Goal: Task Accomplishment & Management: Use online tool/utility

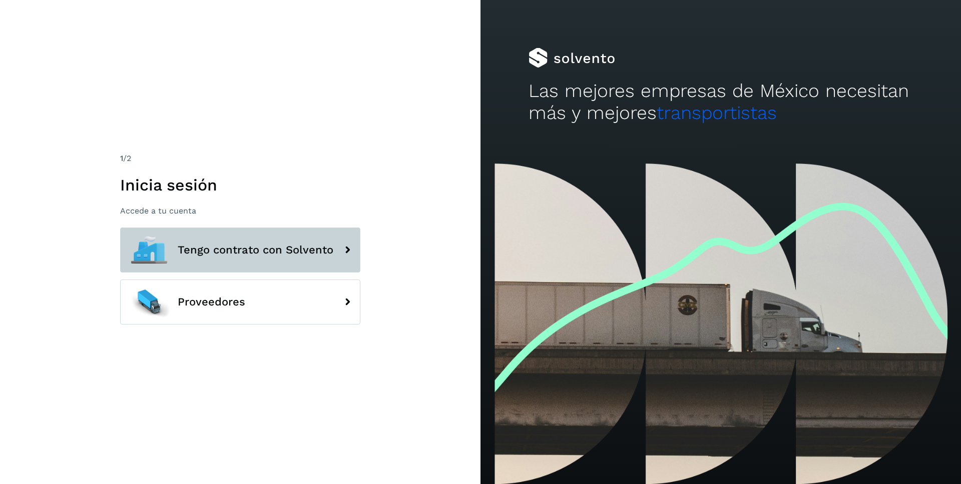
click at [237, 251] on span "Tengo contrato con Solvento" at bounding box center [256, 250] width 156 height 12
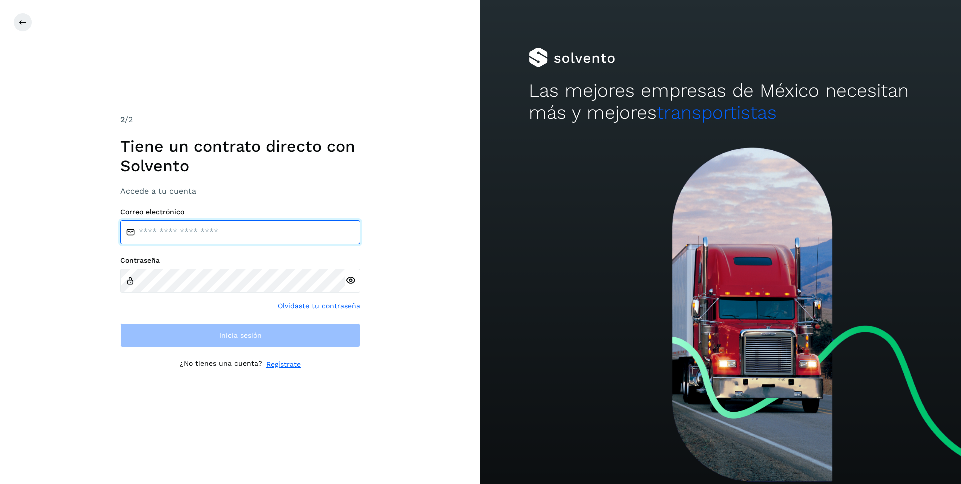
click at [193, 234] on input "email" at bounding box center [240, 233] width 240 height 24
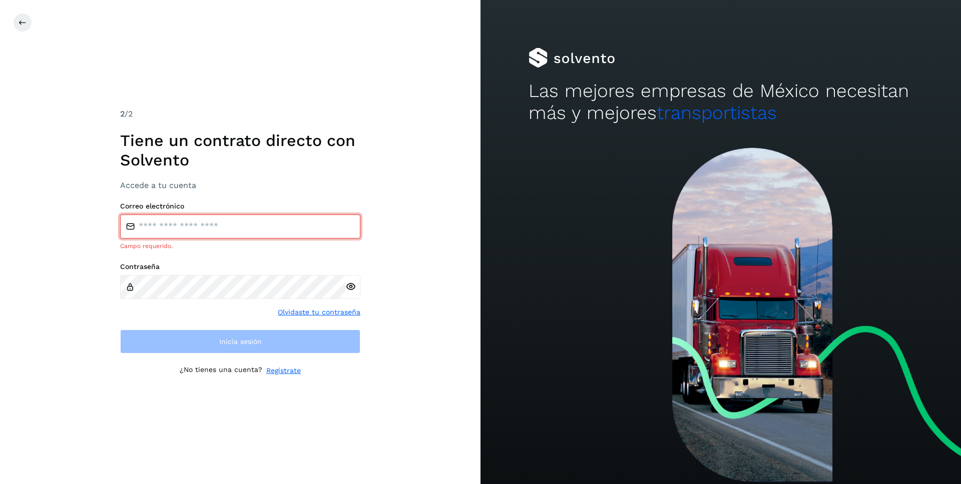
type input "**********"
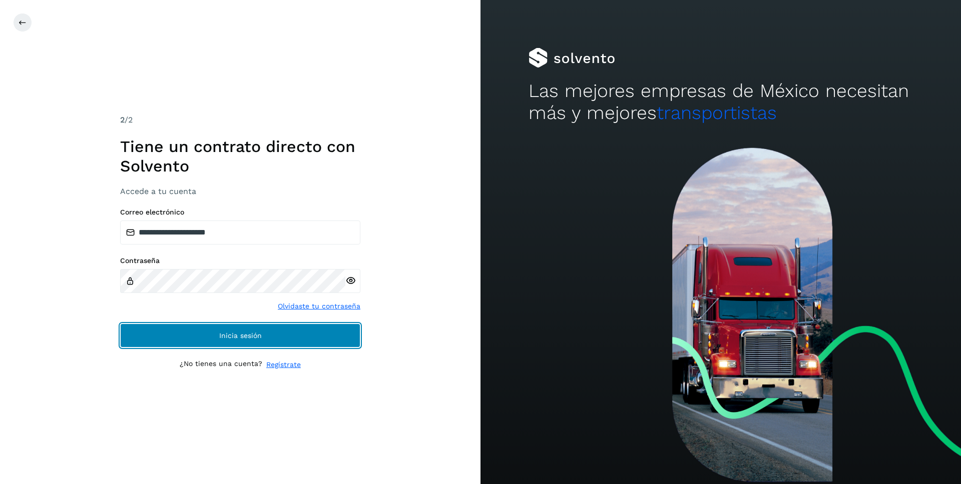
click at [215, 338] on button "Inicia sesión" at bounding box center [240, 336] width 240 height 24
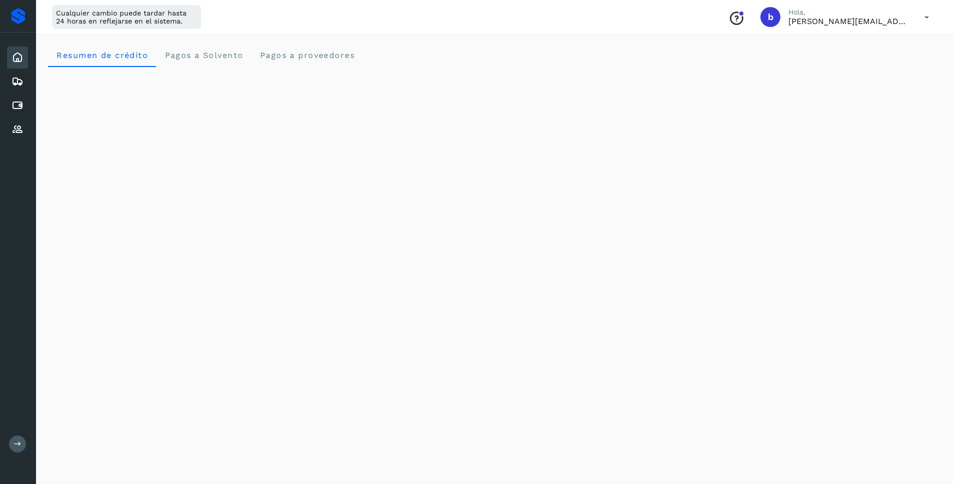
click at [11, 447] on button at bounding box center [17, 444] width 17 height 17
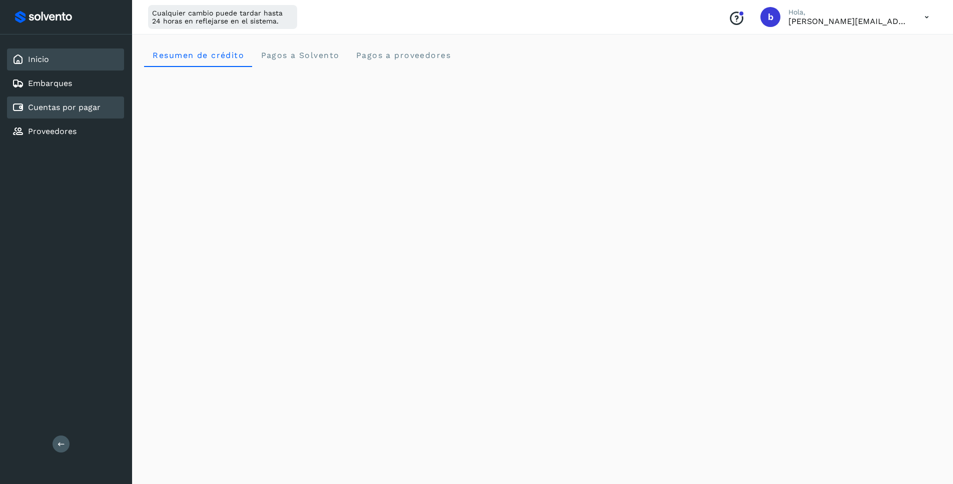
click at [57, 114] on div "Cuentas por pagar" at bounding box center [65, 108] width 117 height 22
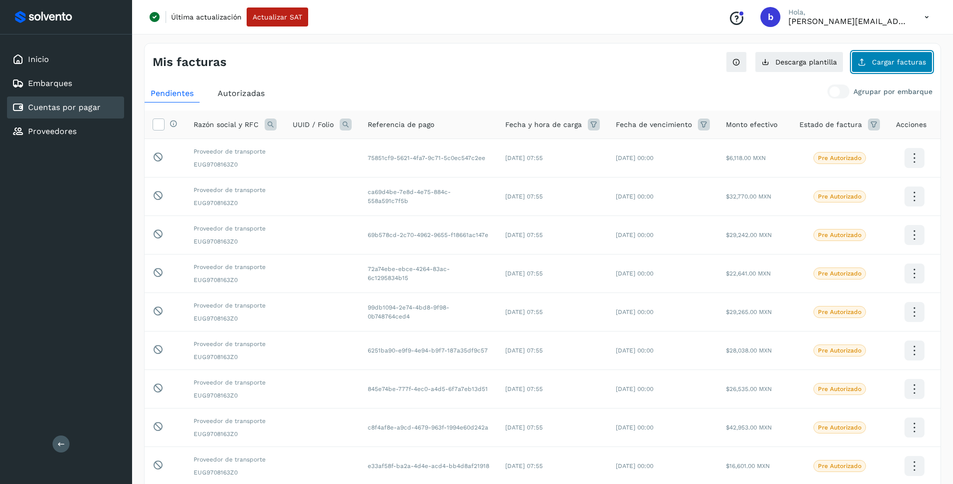
click at [885, 72] on button "Cargar facturas" at bounding box center [892, 62] width 81 height 21
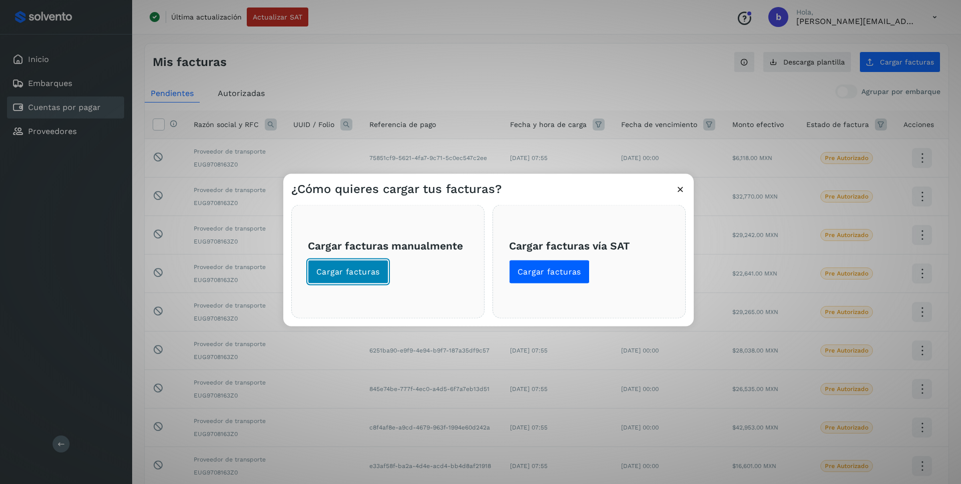
click at [359, 273] on span "Cargar facturas" at bounding box center [348, 272] width 64 height 11
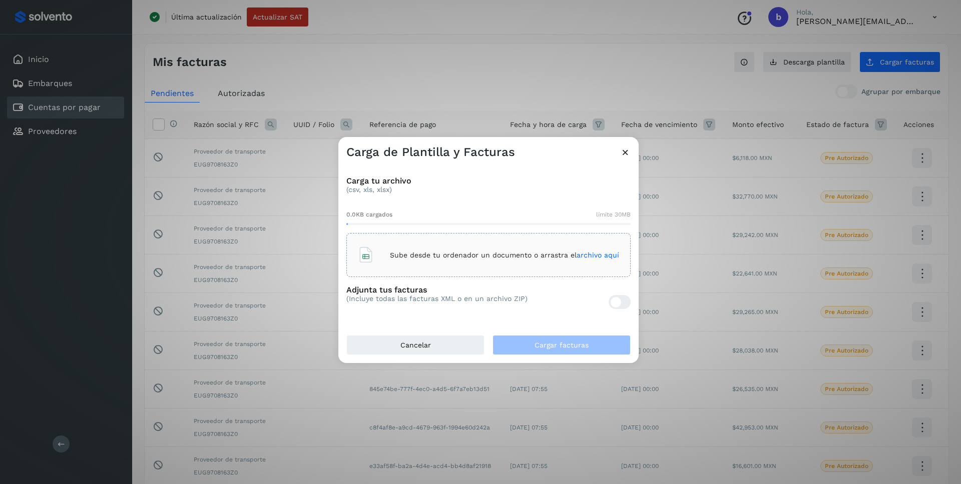
click at [614, 248] on div "Sube desde tu ordenador un documento o arrastra el archivo aquí" at bounding box center [488, 255] width 261 height 27
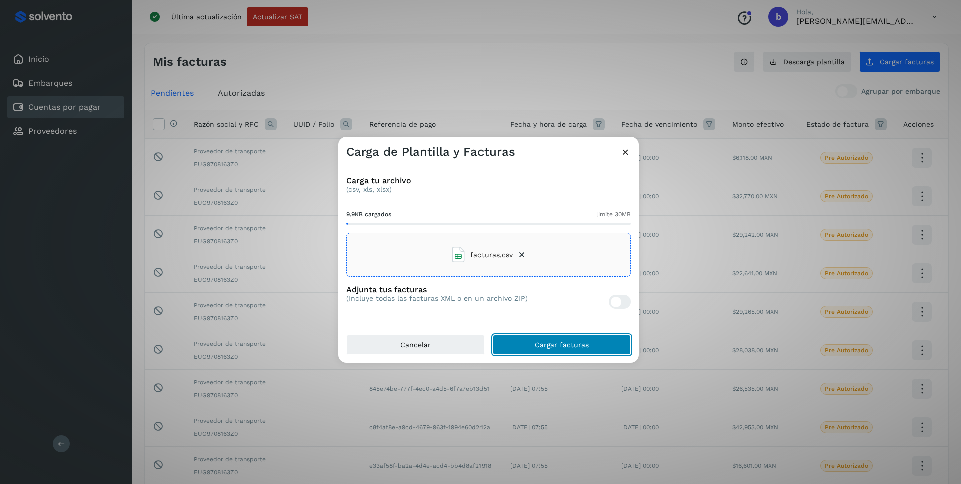
click at [579, 344] on span "Cargar facturas" at bounding box center [562, 345] width 54 height 7
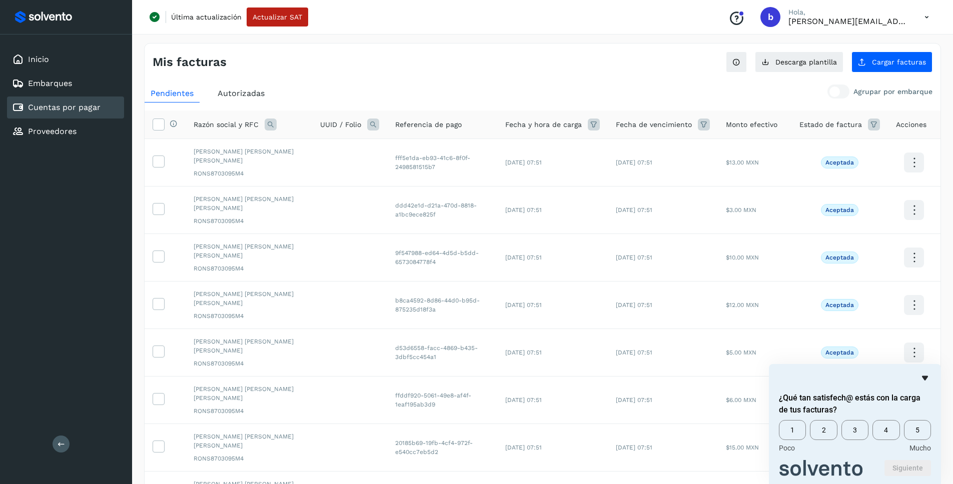
click at [923, 378] on icon "Ocultar encuesta" at bounding box center [925, 378] width 6 height 5
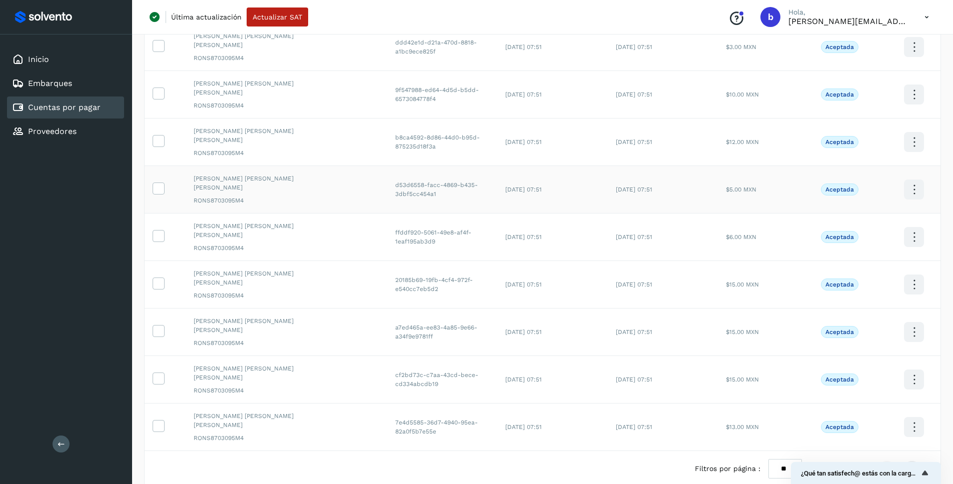
scroll to position [215, 0]
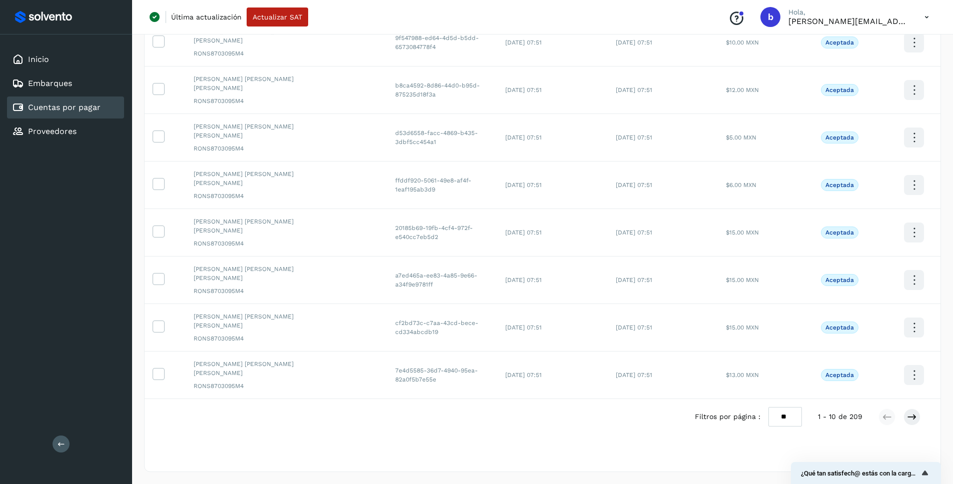
click at [780, 421] on select "** ** **" at bounding box center [786, 417] width 34 height 20
select select "**"
click at [775, 407] on select "** ** **" at bounding box center [786, 417] width 34 height 20
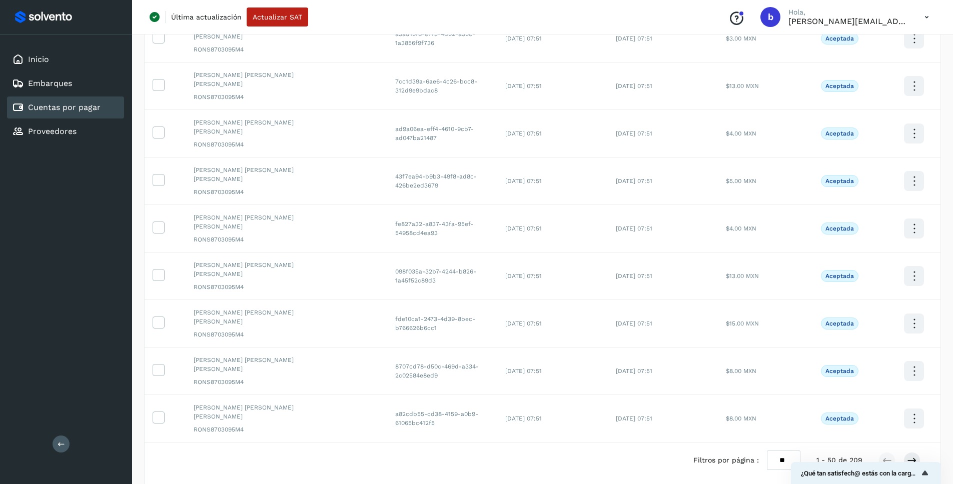
scroll to position [2117, 0]
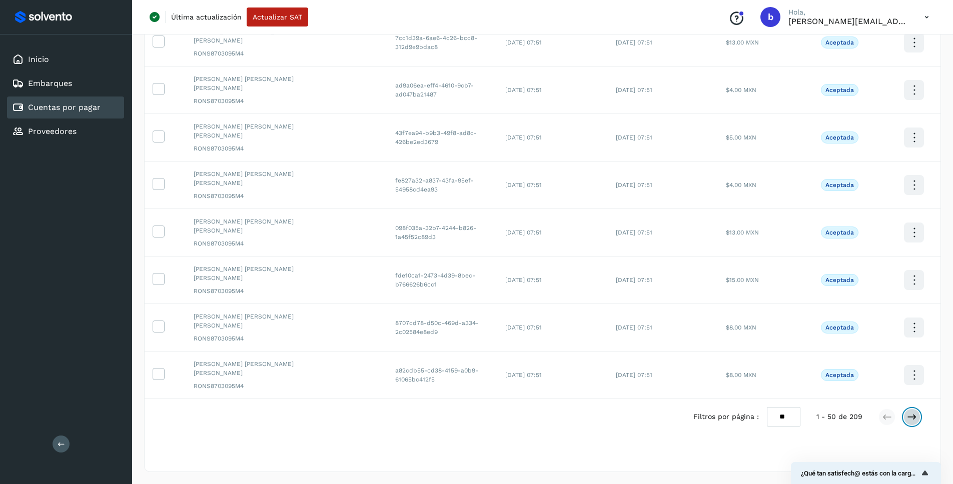
click at [919, 419] on button at bounding box center [912, 417] width 17 height 17
click at [917, 418] on icon at bounding box center [912, 417] width 10 height 10
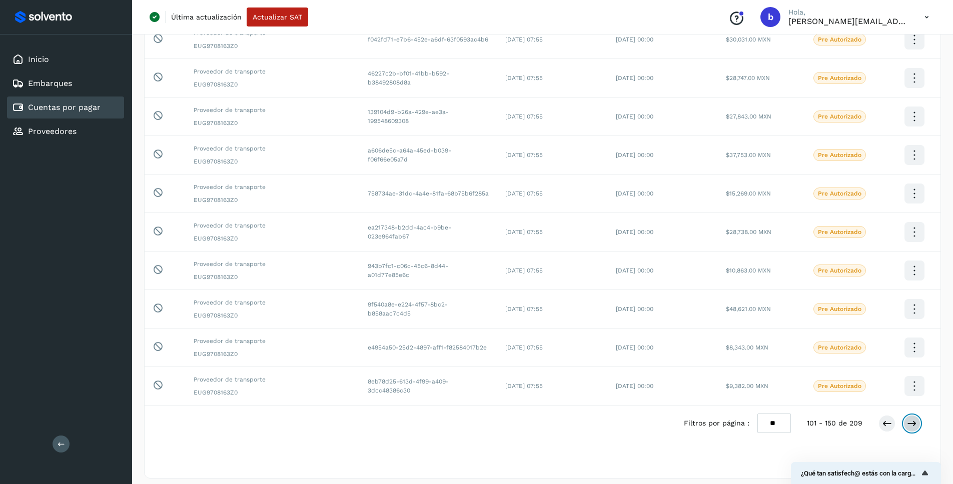
scroll to position [1667, 0]
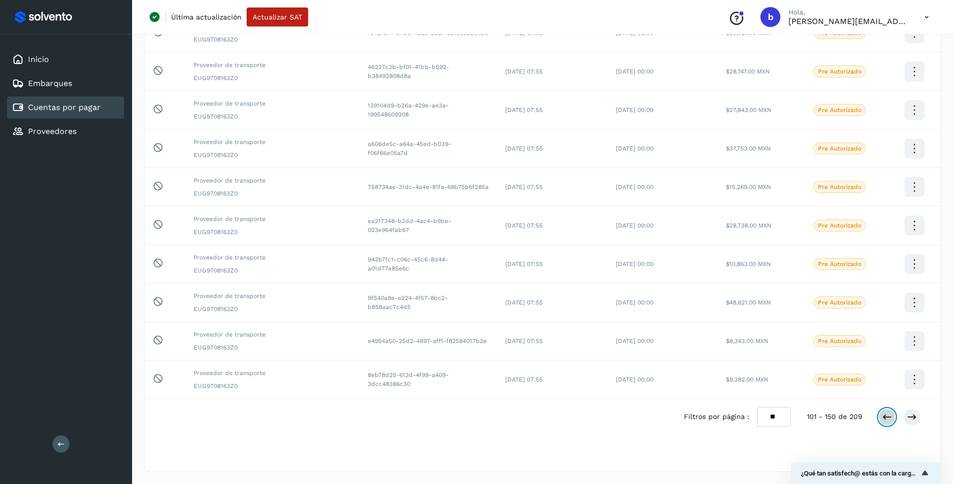
click at [885, 418] on icon at bounding box center [887, 417] width 10 height 10
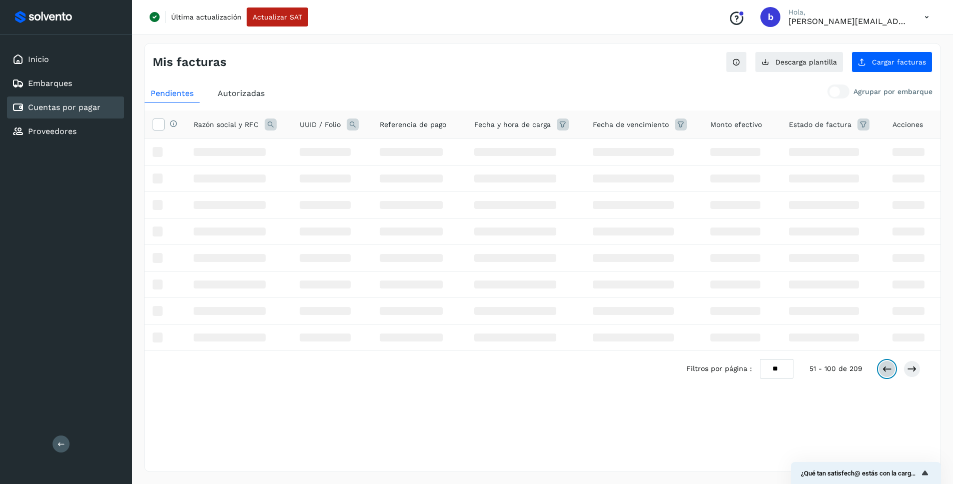
scroll to position [0, 0]
